Goal: Task Accomplishment & Management: Manage account settings

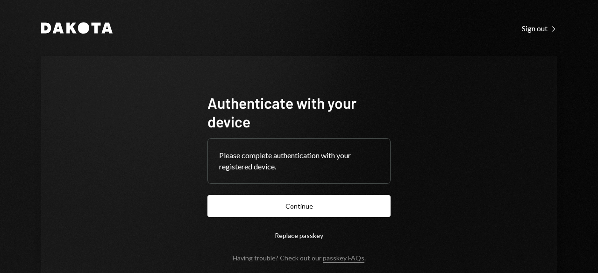
click at [186, 100] on div "Authenticate with your device Please complete authentication with your register…" at bounding box center [299, 178] width 516 height 244
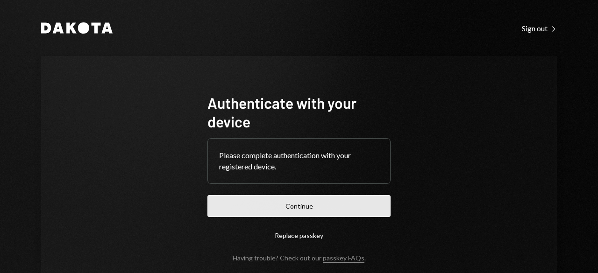
click at [271, 207] on button "Continue" at bounding box center [299, 206] width 183 height 22
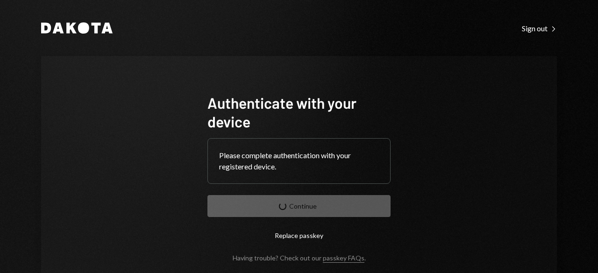
click at [137, 92] on div "Authenticate with your device Please complete authentication with your register…" at bounding box center [299, 178] width 516 height 244
click at [125, 108] on div "Authenticate with your device Please complete authentication with your register…" at bounding box center [299, 178] width 516 height 244
click at [169, 156] on div "Authenticate with your device Please complete authentication with your register…" at bounding box center [299, 178] width 516 height 244
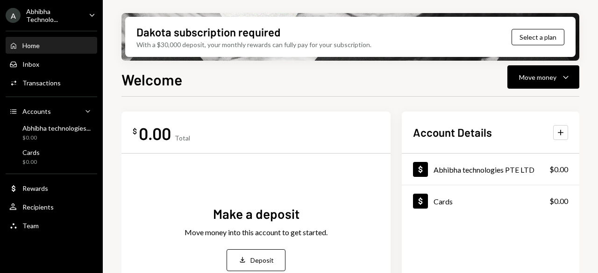
click at [143, 120] on div "$ 0.00 Total Make a deposit Move money into this account to get started. Deposi…" at bounding box center [256, 219] width 269 height 215
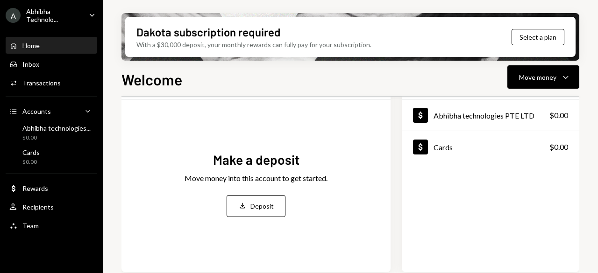
scroll to position [55, 0]
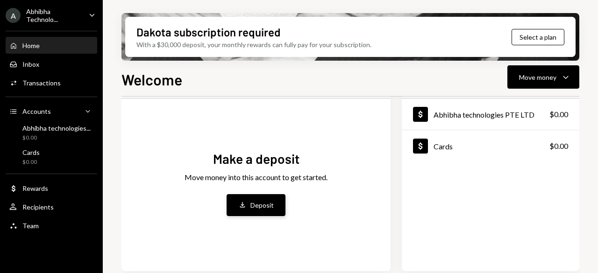
click at [246, 210] on button "Deposit Deposit" at bounding box center [256, 205] width 59 height 22
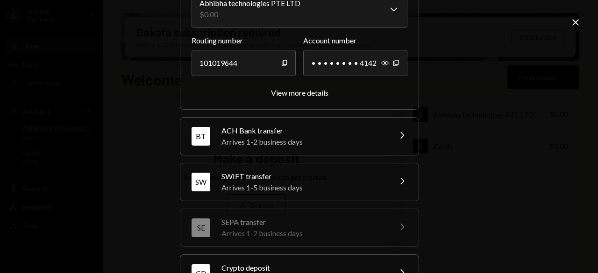
scroll to position [103, 0]
click at [257, 189] on div "Arrives 1-5 business days" at bounding box center [304, 187] width 164 height 11
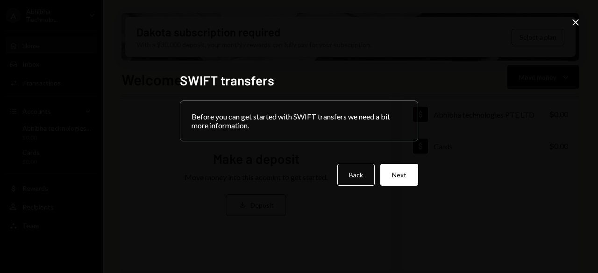
scroll to position [0, 0]
click at [410, 175] on button "Next" at bounding box center [399, 175] width 38 height 22
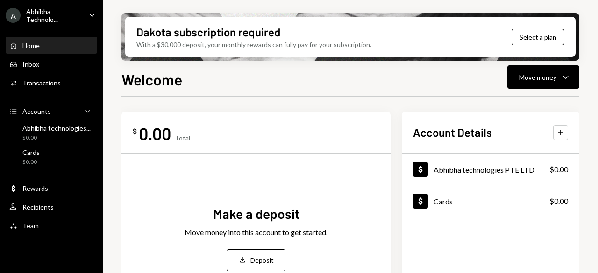
click at [257, 128] on div "$ 0.00 Total" at bounding box center [256, 133] width 247 height 21
click at [543, 35] on button "Select a plan" at bounding box center [538, 37] width 53 height 16
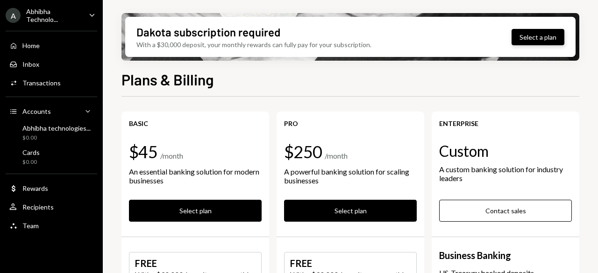
click at [554, 44] on button "Select a plan" at bounding box center [538, 37] width 53 height 16
